Goal: Information Seeking & Learning: Learn about a topic

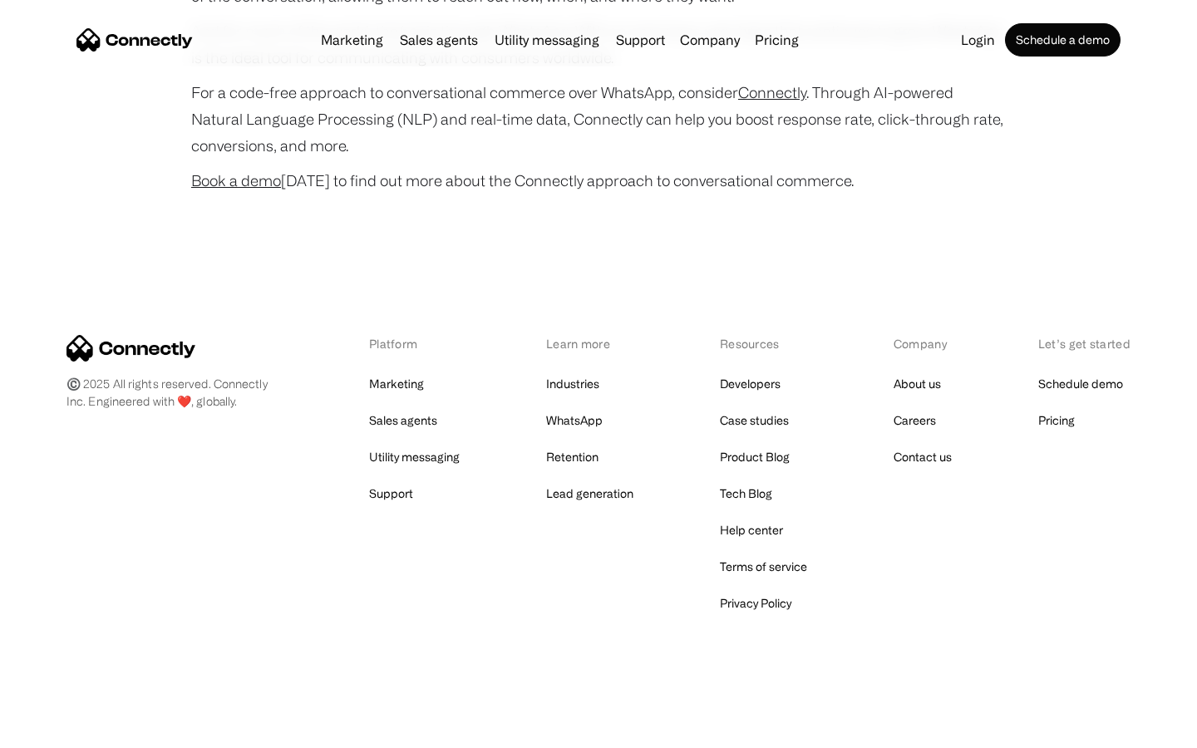
scroll to position [6573, 0]
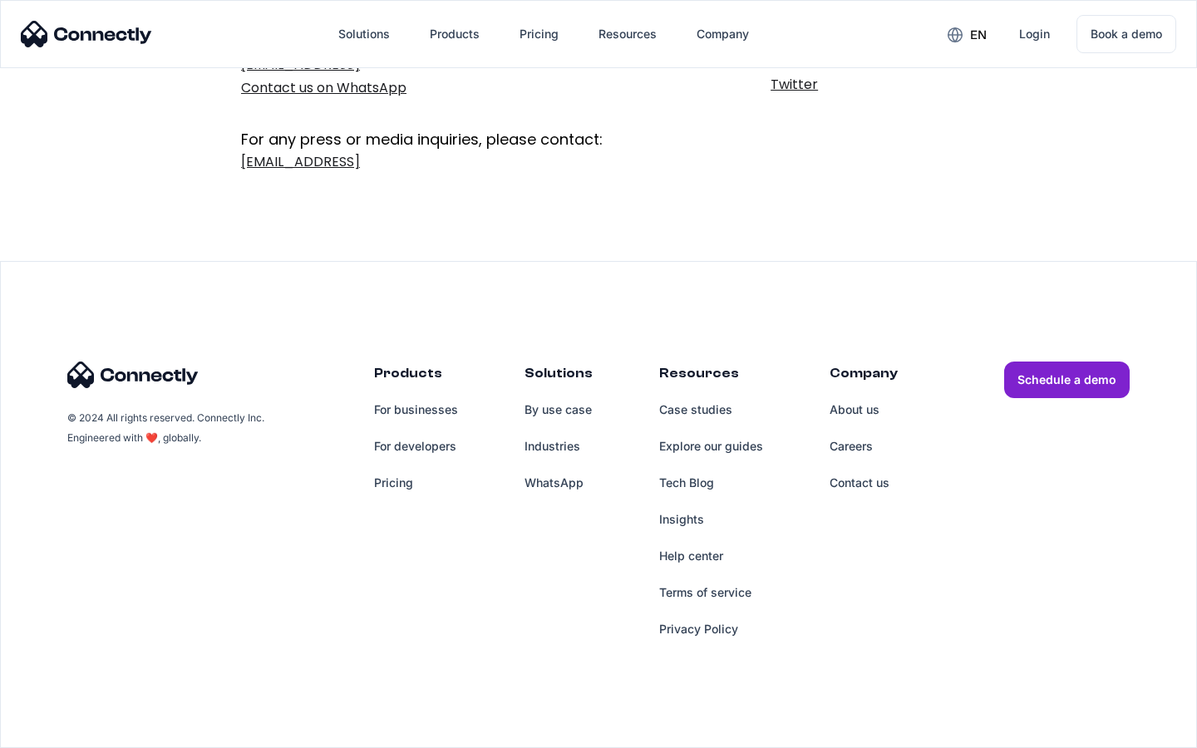
scroll to position [272, 0]
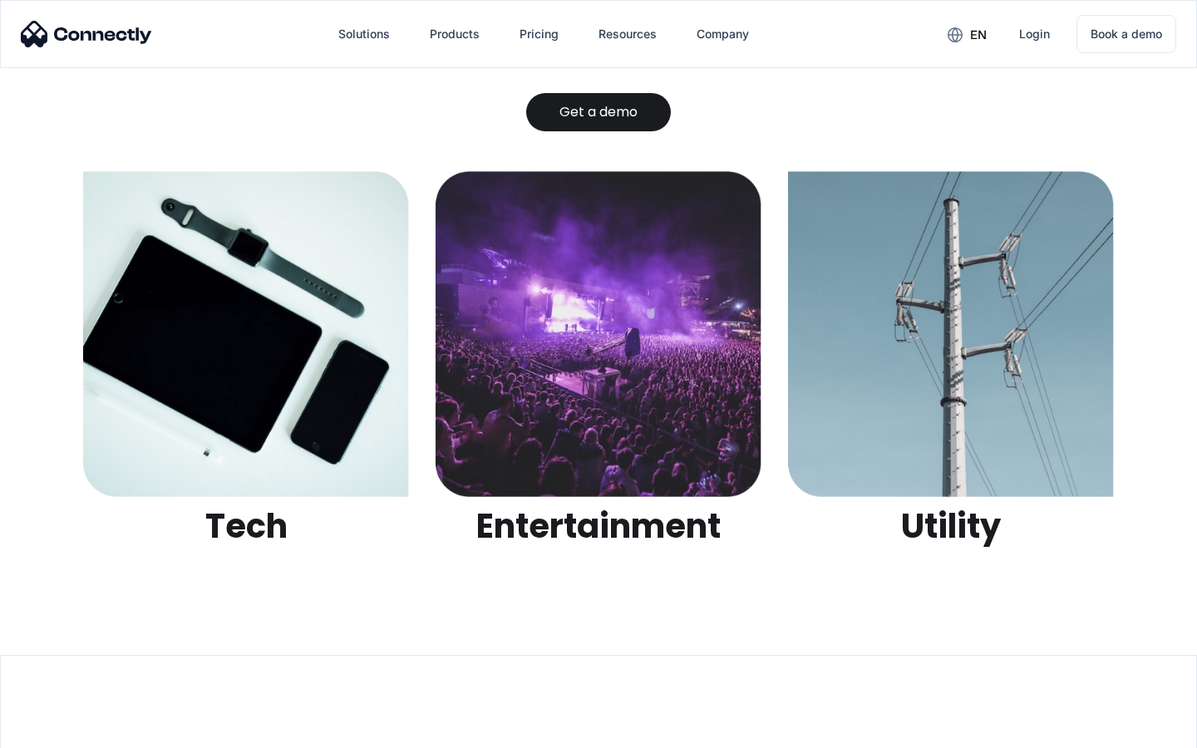
scroll to position [5246, 0]
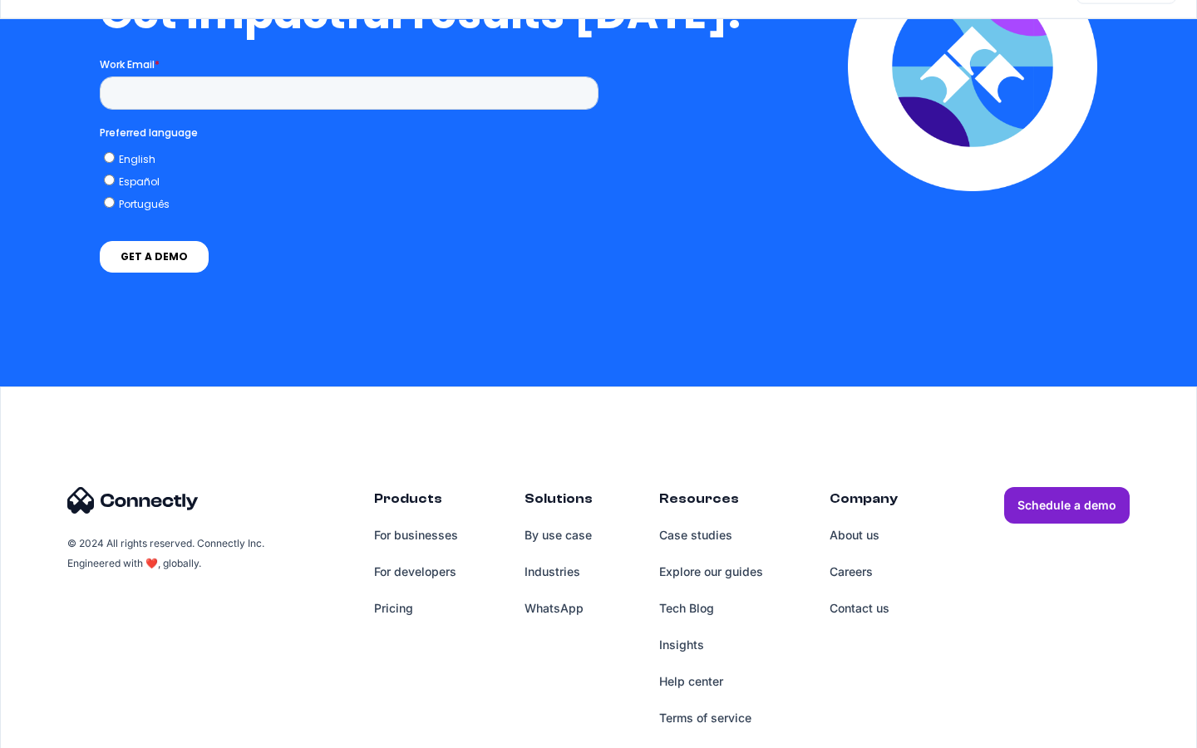
scroll to position [6840, 0]
